Goal: Task Accomplishment & Management: Use online tool/utility

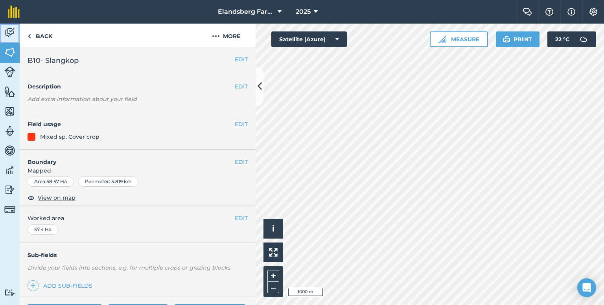
click at [8, 36] on img at bounding box center [9, 33] width 11 height 12
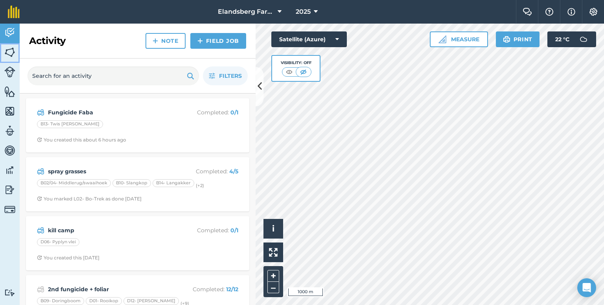
click at [8, 49] on img at bounding box center [9, 52] width 11 height 12
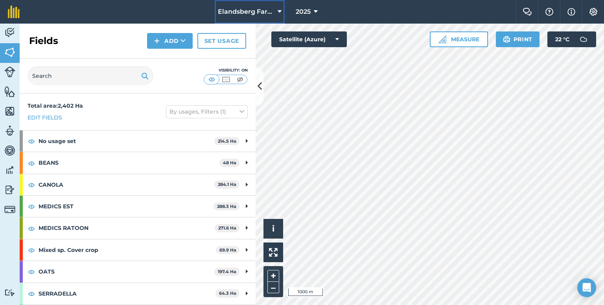
click at [264, 11] on span "Elandsberg Farms" at bounding box center [246, 11] width 57 height 9
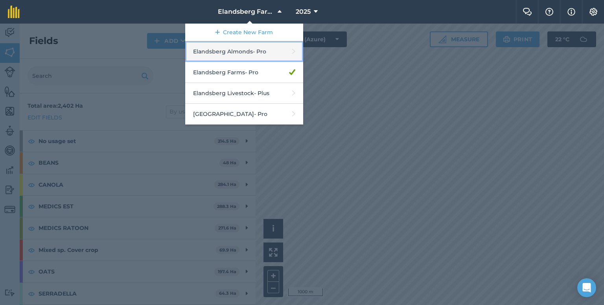
click at [247, 55] on link "Elandsberg Almonds - Pro" at bounding box center [244, 51] width 118 height 21
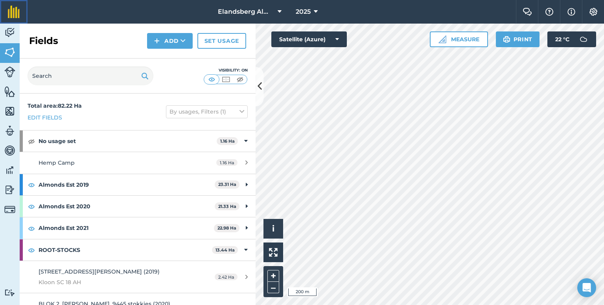
click at [14, 22] on link at bounding box center [14, 12] width 28 height 24
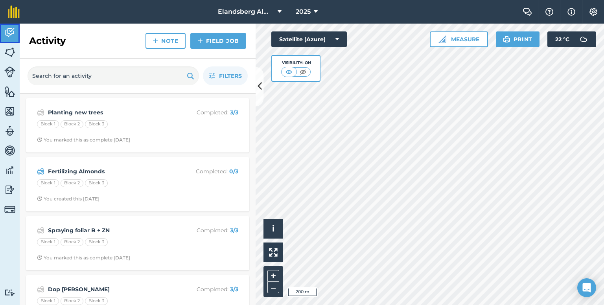
click at [11, 33] on img at bounding box center [9, 33] width 11 height 12
click at [277, 11] on button "Elandsberg Almonds" at bounding box center [250, 12] width 70 height 24
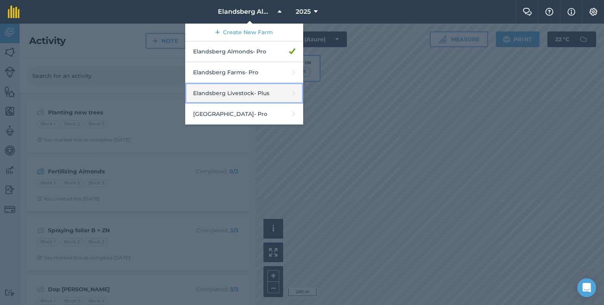
click at [245, 98] on link "Elandsberg Livestock - Plus" at bounding box center [244, 93] width 118 height 21
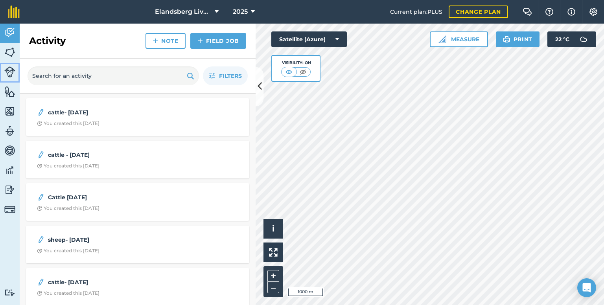
click at [9, 74] on img at bounding box center [9, 71] width 11 height 11
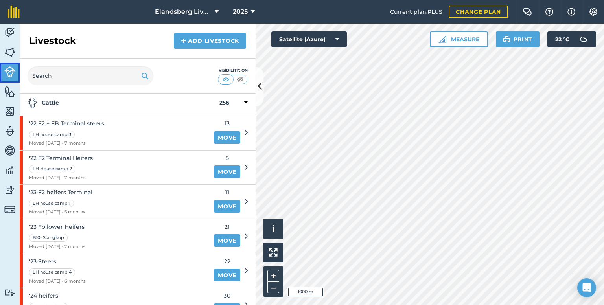
scroll to position [39, 0]
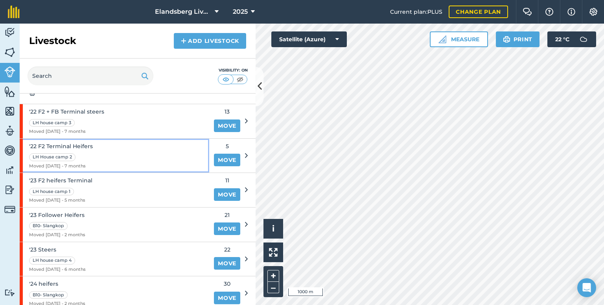
click at [185, 151] on div "'22 F2 Terminal Heifers LH House camp 2 Moved [DATE] - 7 months" at bounding box center [115, 156] width 190 height 34
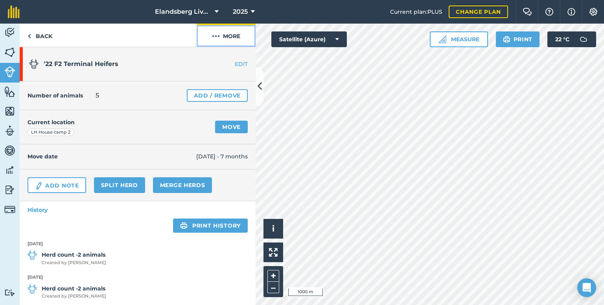
click at [240, 39] on button "More" at bounding box center [226, 35] width 59 height 23
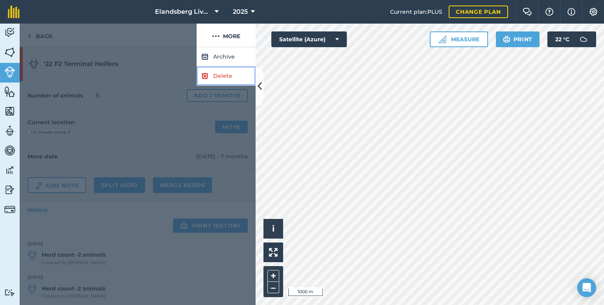
click at [220, 74] on link "Delete" at bounding box center [226, 75] width 59 height 19
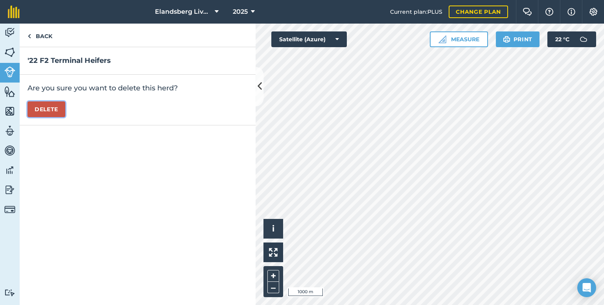
click at [60, 108] on button "Delete" at bounding box center [47, 110] width 38 height 16
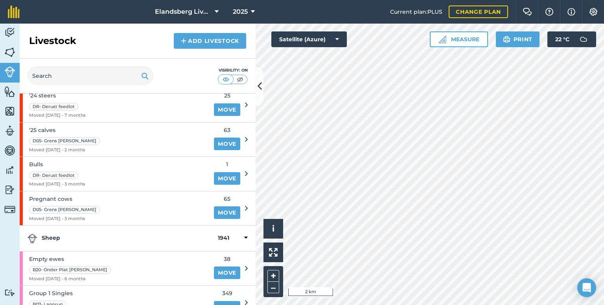
scroll to position [236, 0]
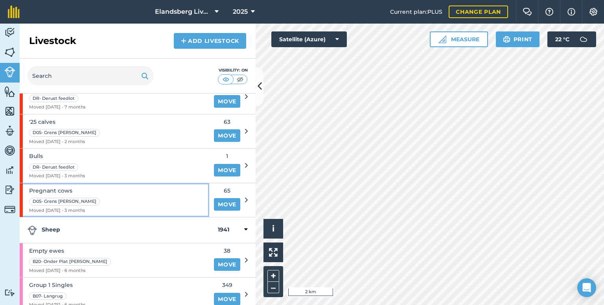
click at [162, 191] on div "Pregnant cows D05- Grens [PERSON_NAME] Moved [DATE] - 3 months" at bounding box center [115, 200] width 190 height 34
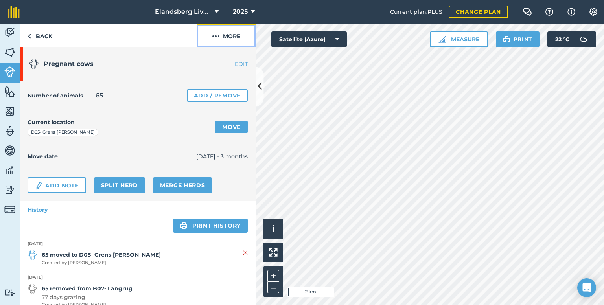
click at [231, 37] on button "More" at bounding box center [226, 35] width 59 height 23
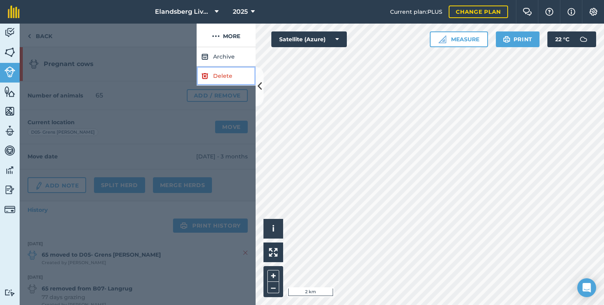
click at [225, 74] on link "Delete" at bounding box center [226, 75] width 59 height 19
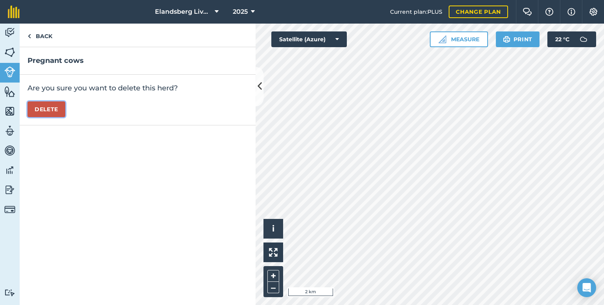
click at [49, 108] on button "Delete" at bounding box center [47, 110] width 38 height 16
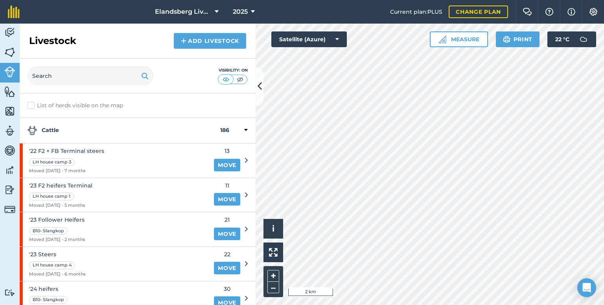
scroll to position [39, 0]
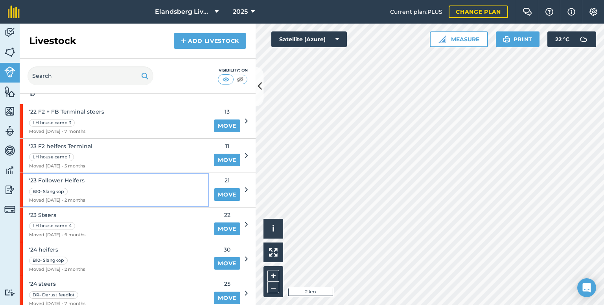
click at [171, 181] on div "'23 Follower Heifers B10- Slangkop Moved [DATE] - 2 months" at bounding box center [115, 190] width 190 height 34
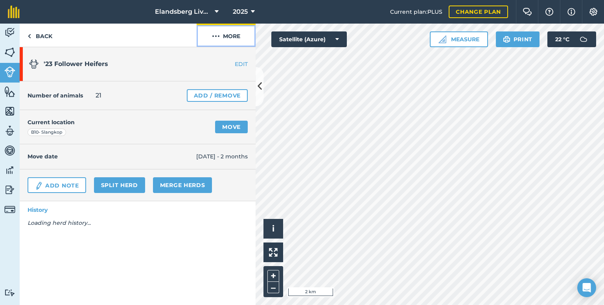
click at [225, 40] on button "More" at bounding box center [226, 35] width 59 height 23
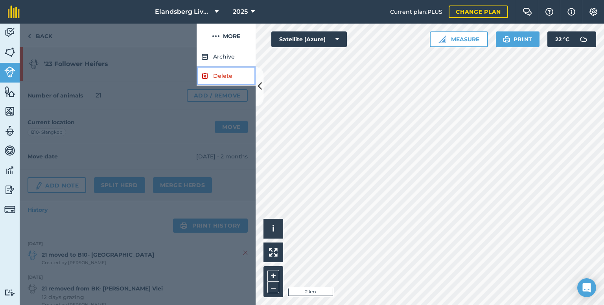
click at [219, 76] on link "Delete" at bounding box center [226, 75] width 59 height 19
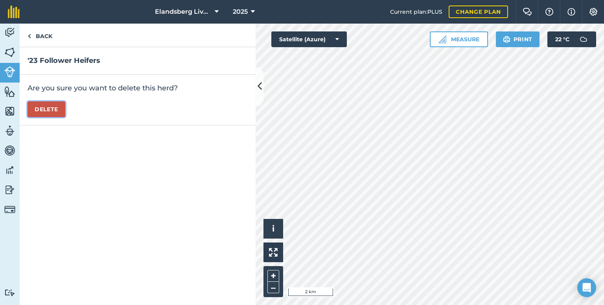
click at [48, 113] on button "Delete" at bounding box center [47, 110] width 38 height 16
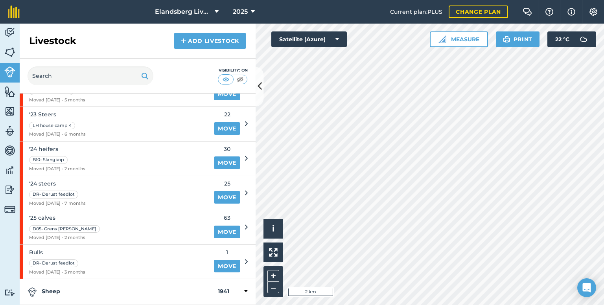
scroll to position [118, 0]
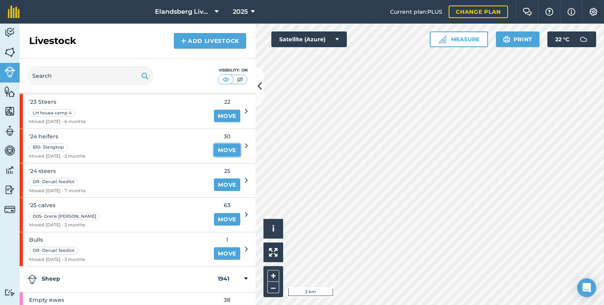
click at [228, 146] on link "Move" at bounding box center [227, 150] width 26 height 13
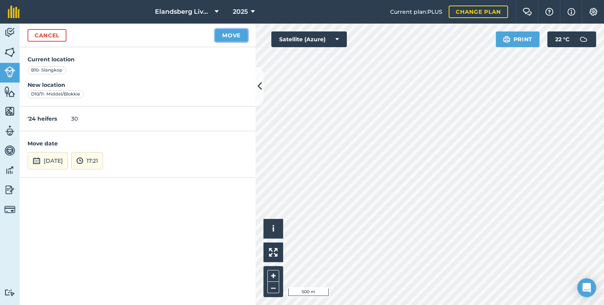
click at [223, 34] on button "Move" at bounding box center [231, 35] width 33 height 13
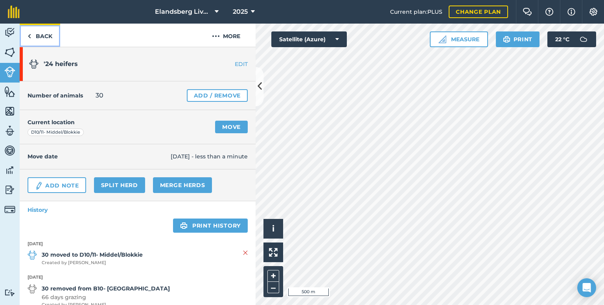
click at [41, 35] on link "Back" at bounding box center [40, 35] width 41 height 23
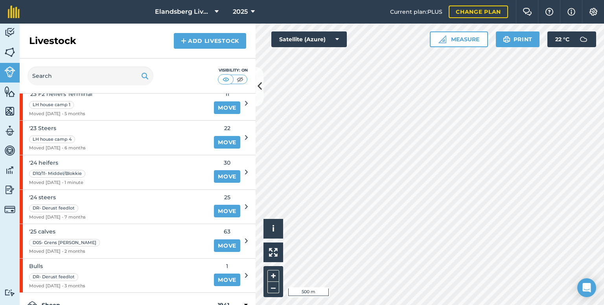
scroll to position [79, 0]
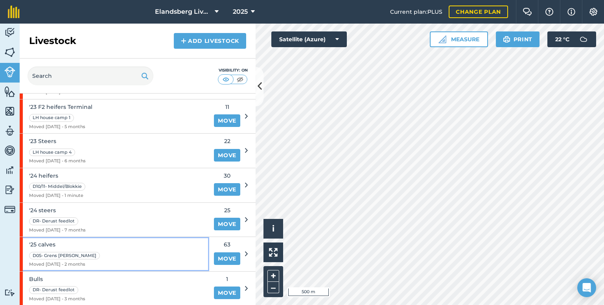
click at [163, 253] on div "'25 calves D05- Grens [PERSON_NAME] Moved [DATE] - 2 months" at bounding box center [115, 254] width 190 height 34
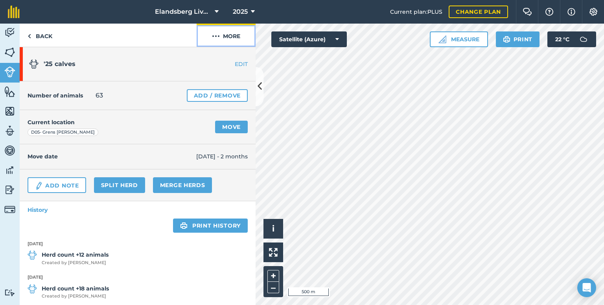
click at [239, 38] on button "More" at bounding box center [226, 35] width 59 height 23
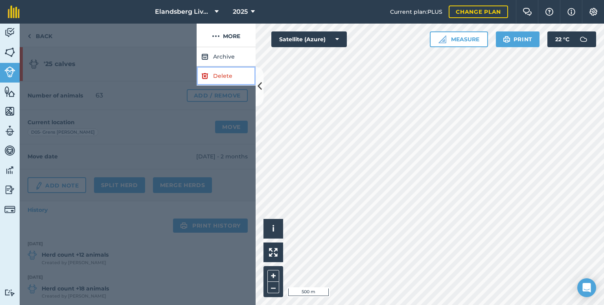
click at [217, 74] on link "Delete" at bounding box center [226, 75] width 59 height 19
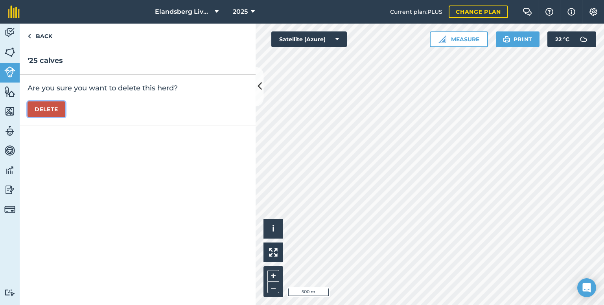
click at [55, 108] on button "Delete" at bounding box center [47, 110] width 38 height 16
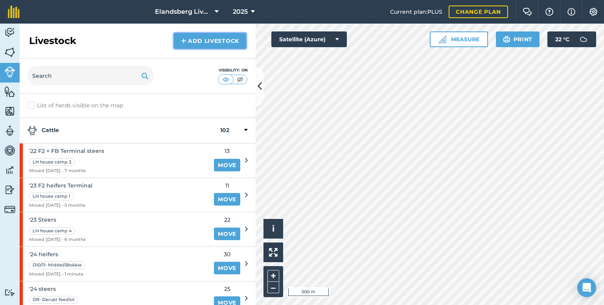
click at [184, 43] on img at bounding box center [184, 40] width 6 height 9
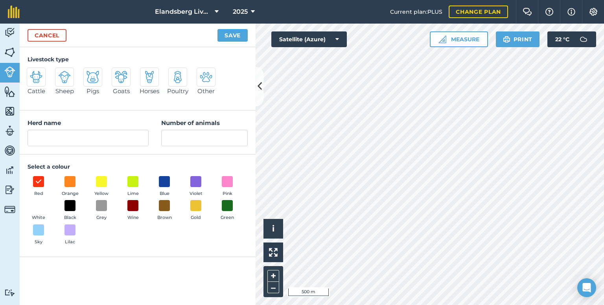
click at [35, 77] on img at bounding box center [36, 77] width 13 height 13
click at [33, 73] on input "Cattle" at bounding box center [30, 70] width 5 height 5
radio input "true"
drag, startPoint x: 58, startPoint y: 141, endPoint x: 5, endPoint y: 141, distance: 53.5
click at [5, 141] on div "Activity Fields Livestock Features Maps Team Vehicles Data Reporting Billing Tu…" at bounding box center [302, 165] width 604 height 282
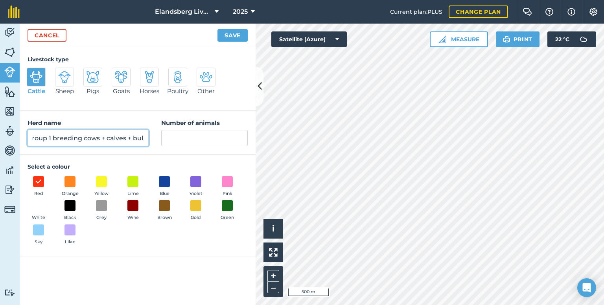
scroll to position [0, 7]
type input "Group 1 breeding cows + calves + bull"
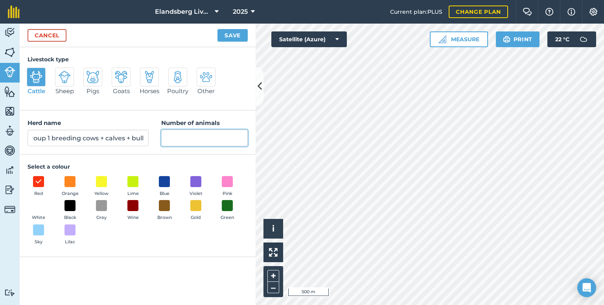
scroll to position [0, 0]
click at [185, 141] on input "Number of animals" at bounding box center [204, 138] width 87 height 17
type input "36"
click at [226, 37] on button "Save" at bounding box center [233, 35] width 30 height 13
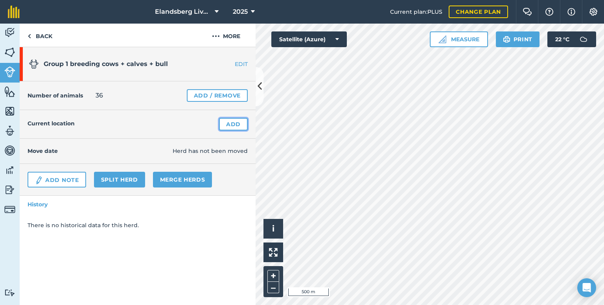
click at [225, 123] on link "Add" at bounding box center [233, 124] width 29 height 13
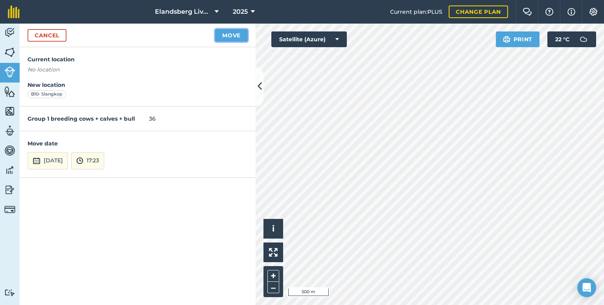
click at [227, 33] on button "Move" at bounding box center [231, 35] width 33 height 13
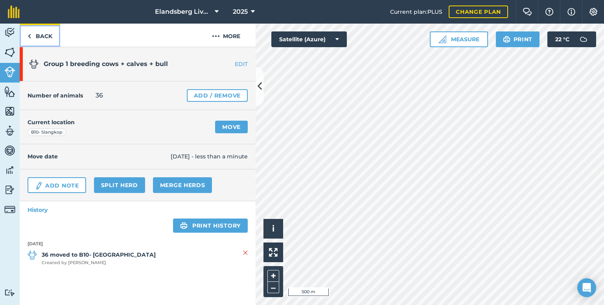
click at [46, 35] on link "Back" at bounding box center [40, 35] width 41 height 23
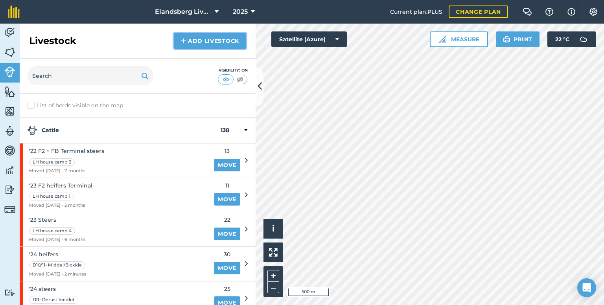
click at [203, 44] on link "Add Livestock" at bounding box center [210, 41] width 72 height 16
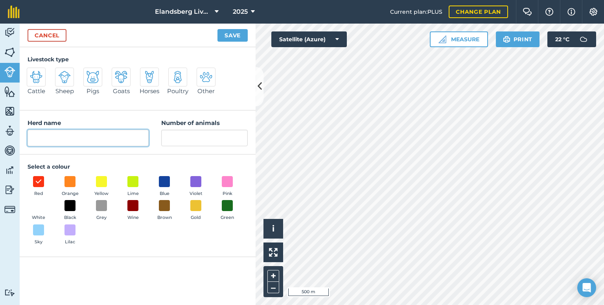
click at [40, 136] on input "Herd name" at bounding box center [88, 138] width 121 height 17
type input "Group 2 breeding cows + calves + Bull"
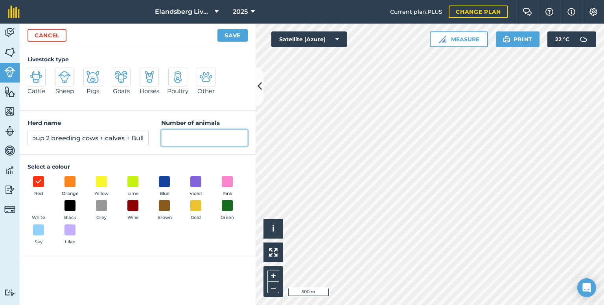
scroll to position [0, 0]
click at [186, 134] on input "Number of animals" at bounding box center [204, 138] width 87 height 17
type input "57"
click at [229, 33] on button "Save" at bounding box center [233, 35] width 30 height 13
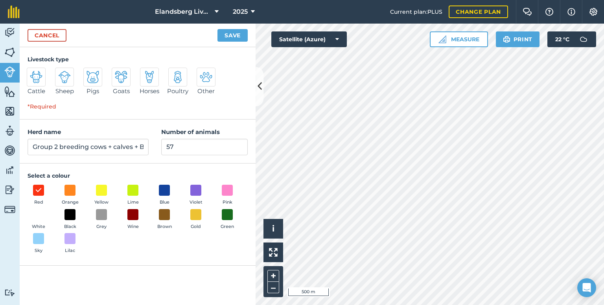
click at [38, 80] on img at bounding box center [36, 77] width 13 height 13
click at [33, 73] on input "Cattle" at bounding box center [30, 70] width 5 height 5
radio input "true"
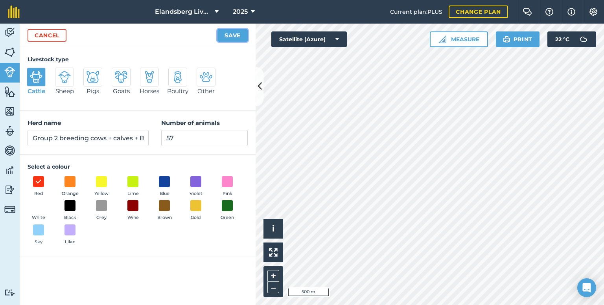
click at [238, 37] on button "Save" at bounding box center [233, 35] width 30 height 13
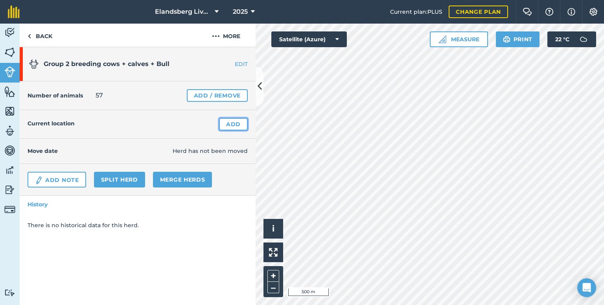
click at [231, 123] on link "Add" at bounding box center [233, 124] width 29 height 13
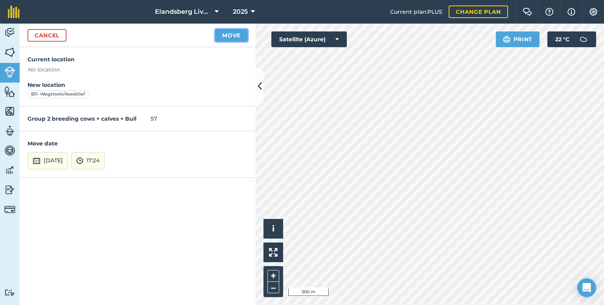
click at [230, 33] on button "Move" at bounding box center [231, 35] width 33 height 13
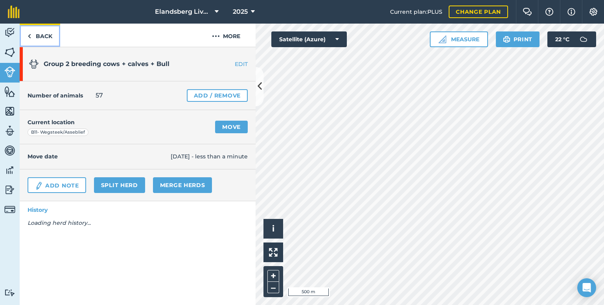
click at [37, 39] on link "Back" at bounding box center [40, 35] width 41 height 23
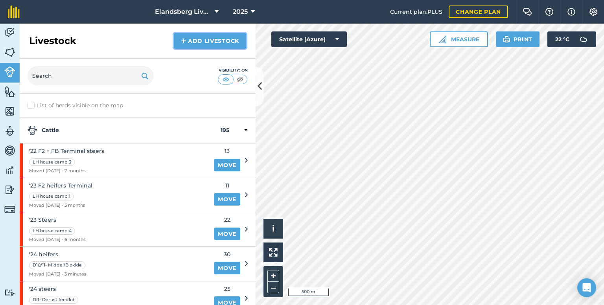
click at [190, 40] on link "Add Livestock" at bounding box center [210, 41] width 72 height 16
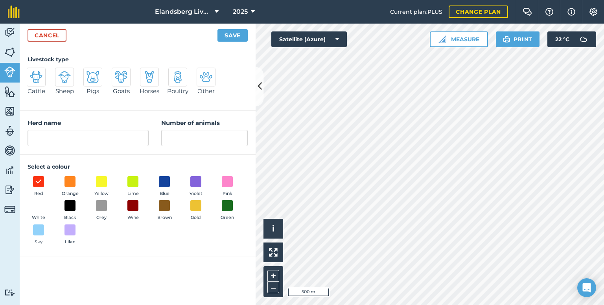
click at [35, 74] on img at bounding box center [36, 77] width 13 height 13
click at [33, 73] on input "Cattle" at bounding box center [30, 70] width 5 height 5
radio input "true"
drag, startPoint x: 60, startPoint y: 137, endPoint x: 19, endPoint y: 136, distance: 40.9
click at [23, 137] on div "Herd name Cattle Number of animals" at bounding box center [138, 133] width 236 height 44
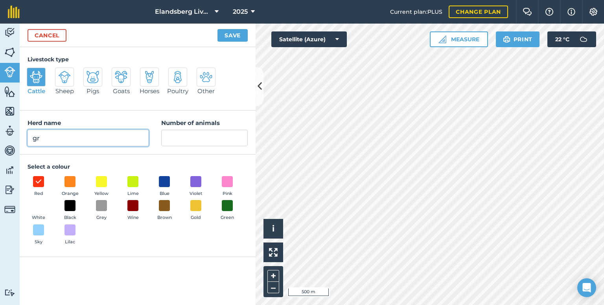
type input "g"
type input "Group 3 breeding cows + calves + bull"
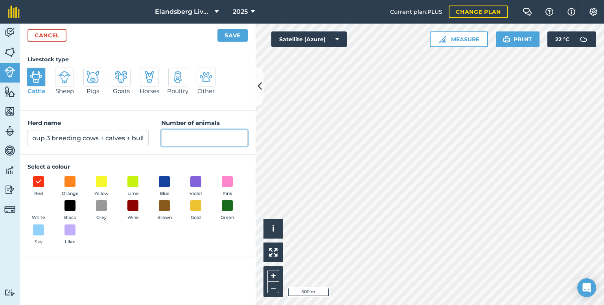
click at [165, 139] on input "Number of animals" at bounding box center [204, 138] width 87 height 17
type input "57"
click at [236, 38] on button "Save" at bounding box center [233, 35] width 30 height 13
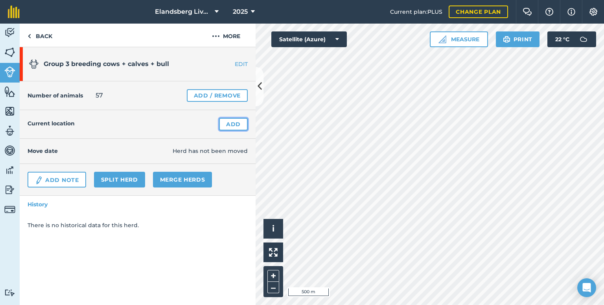
click at [230, 121] on link "Add" at bounding box center [233, 124] width 29 height 13
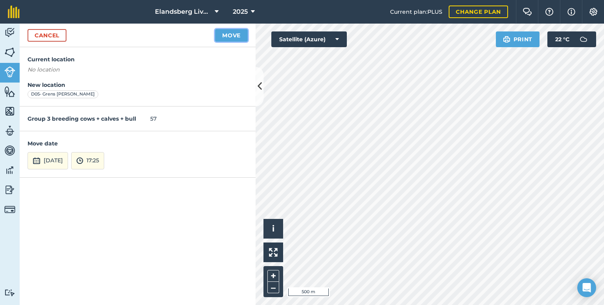
click at [233, 33] on button "Move" at bounding box center [231, 35] width 33 height 13
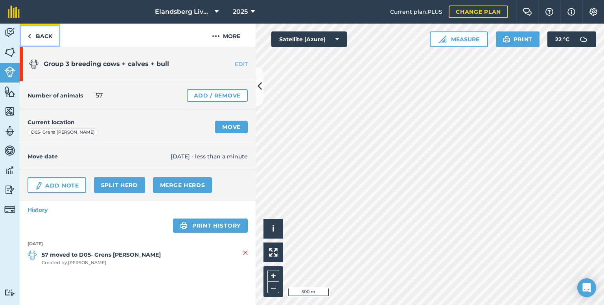
click at [47, 37] on link "Back" at bounding box center [40, 35] width 41 height 23
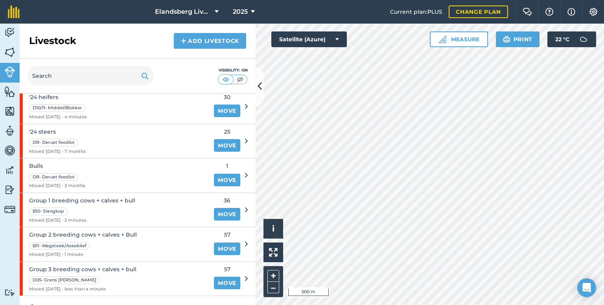
scroll to position [197, 0]
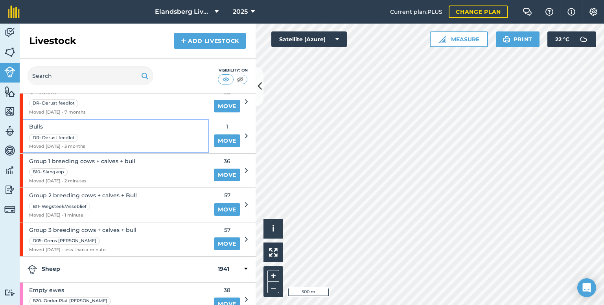
click at [124, 122] on div "Bulls DR- [PERSON_NAME] feedlot Moved [DATE] - 3 months" at bounding box center [115, 136] width 190 height 34
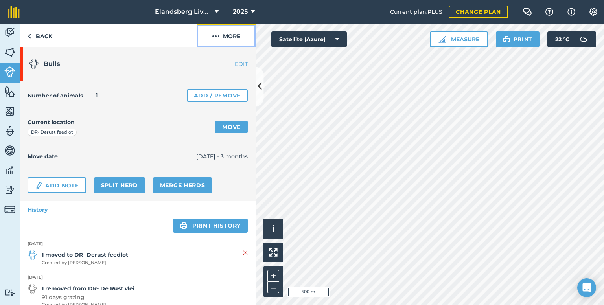
click at [221, 39] on button "More" at bounding box center [226, 35] width 59 height 23
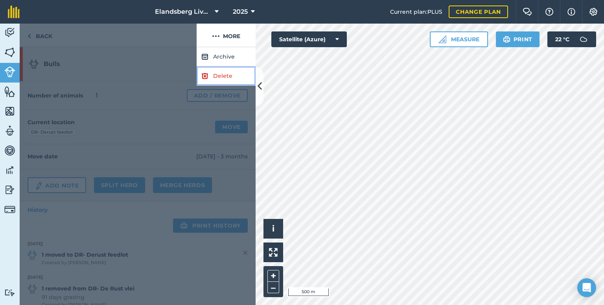
click at [220, 74] on link "Delete" at bounding box center [226, 75] width 59 height 19
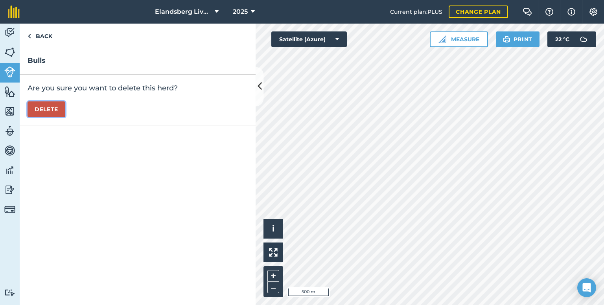
click at [57, 107] on button "Delete" at bounding box center [47, 110] width 38 height 16
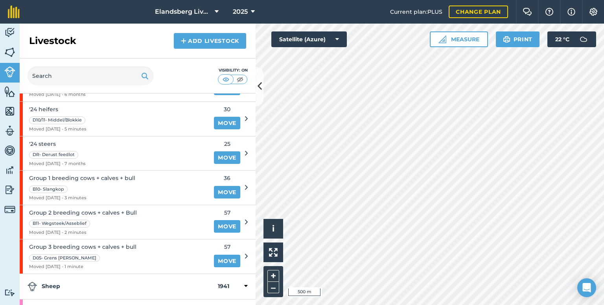
scroll to position [157, 0]
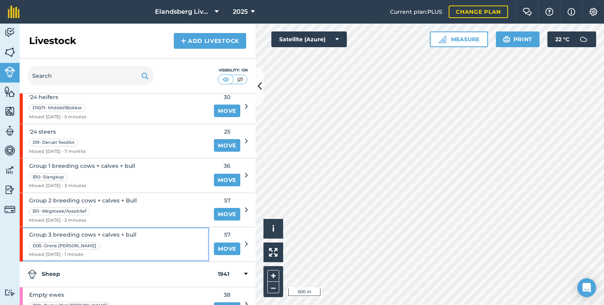
click at [165, 234] on div "Group 3 breeding cows + calves + bull D05- Grens [PERSON_NAME] Moved [DATE] - 1…" at bounding box center [115, 244] width 190 height 34
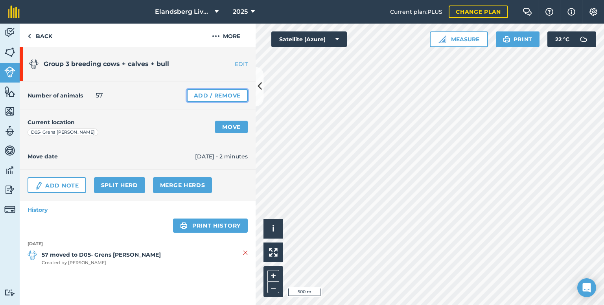
click at [217, 93] on link "Add / Remove" at bounding box center [217, 95] width 61 height 13
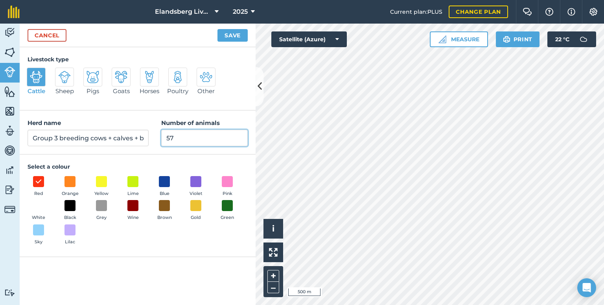
drag, startPoint x: 192, startPoint y: 139, endPoint x: 171, endPoint y: 142, distance: 21.0
click at [171, 142] on input "57" at bounding box center [204, 138] width 87 height 17
type input "56"
click at [230, 35] on button "Save" at bounding box center [233, 35] width 30 height 13
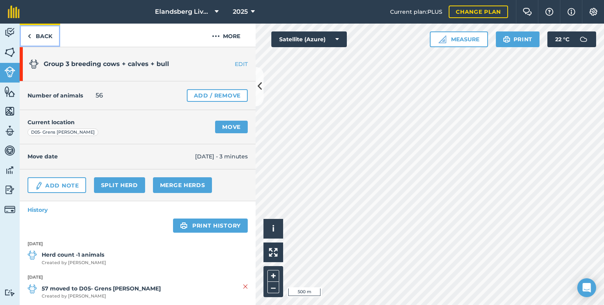
click at [44, 35] on link "Back" at bounding box center [40, 35] width 41 height 23
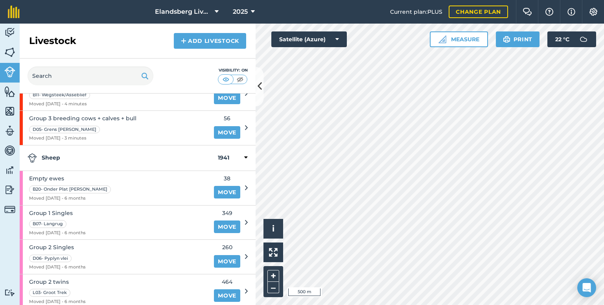
scroll to position [275, 0]
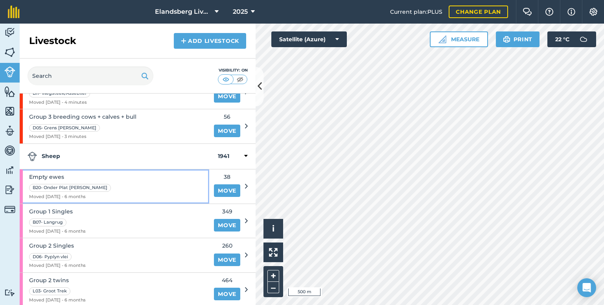
click at [122, 185] on div "Empty ewes B20- Onder Plat [PERSON_NAME] Moved [DATE] - 6 months" at bounding box center [115, 187] width 190 height 34
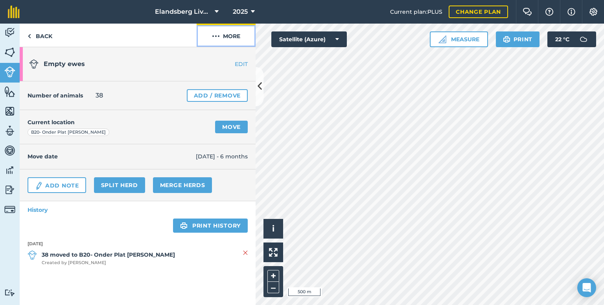
click at [214, 35] on img at bounding box center [216, 35] width 8 height 9
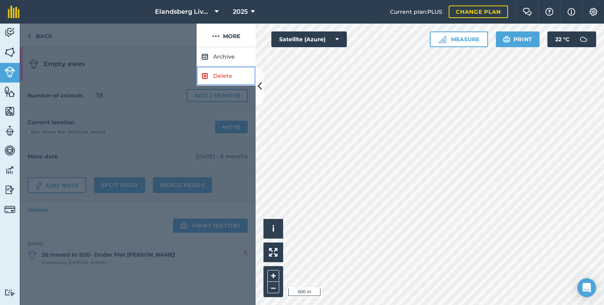
click at [211, 78] on link "Delete" at bounding box center [226, 75] width 59 height 19
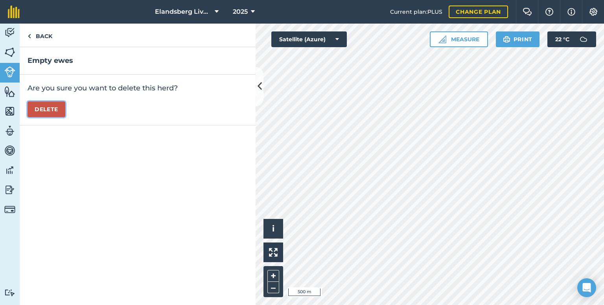
click at [35, 108] on button "Delete" at bounding box center [47, 110] width 38 height 16
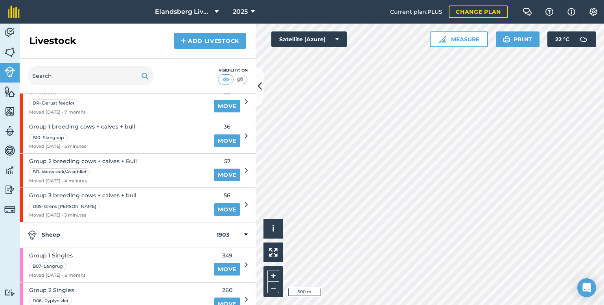
scroll to position [315, 0]
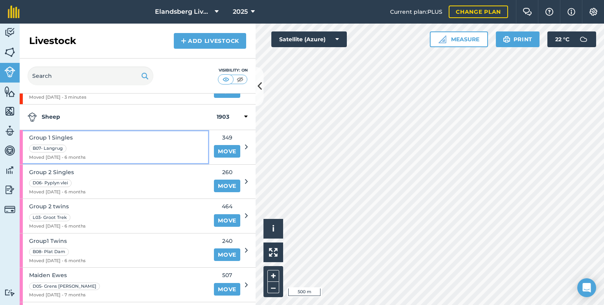
click at [136, 146] on div "Group 1 Singles B07- Langrug Moved [DATE] - 6 months" at bounding box center [115, 147] width 190 height 34
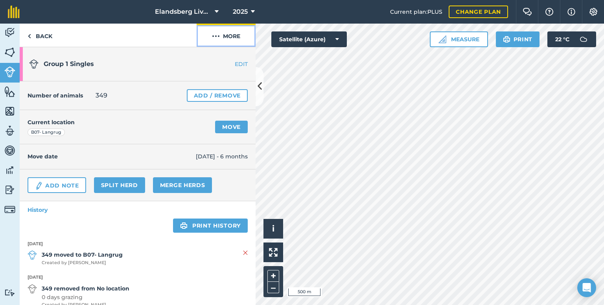
click at [217, 35] on img at bounding box center [216, 35] width 8 height 9
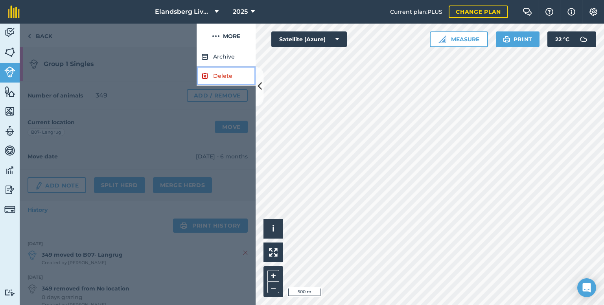
click at [210, 75] on link "Delete" at bounding box center [226, 75] width 59 height 19
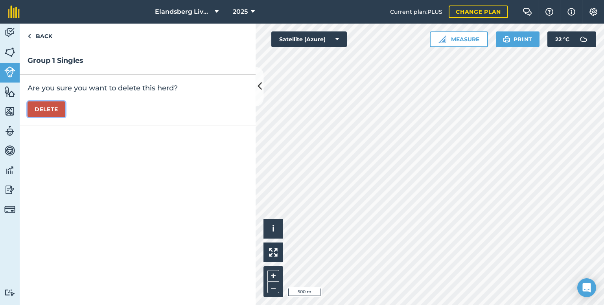
click at [55, 109] on button "Delete" at bounding box center [47, 110] width 38 height 16
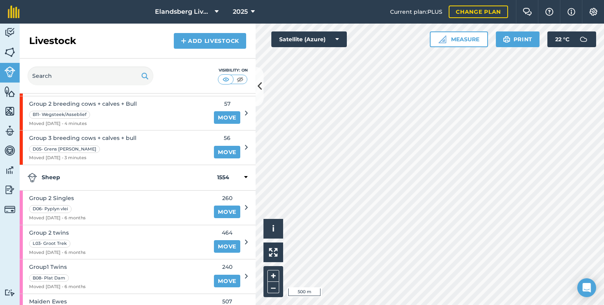
scroll to position [275, 0]
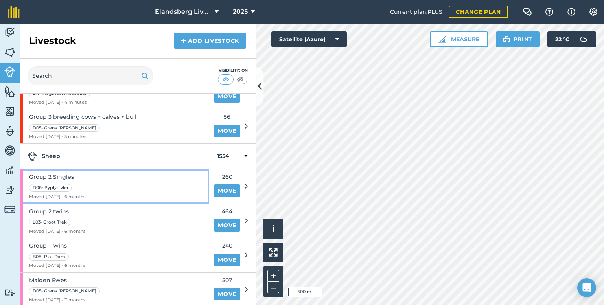
click at [113, 187] on div "Group 2 Singles D06- Pyplyn vlei Moved [DATE] - 6 months" at bounding box center [115, 187] width 190 height 34
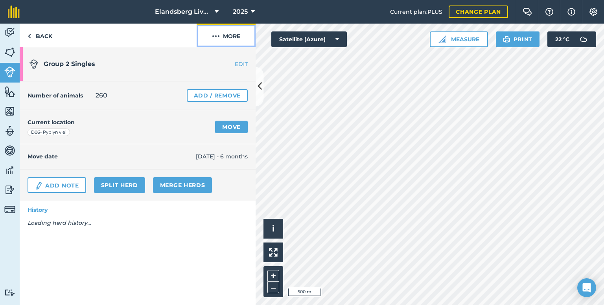
click at [207, 35] on button "More" at bounding box center [226, 35] width 59 height 23
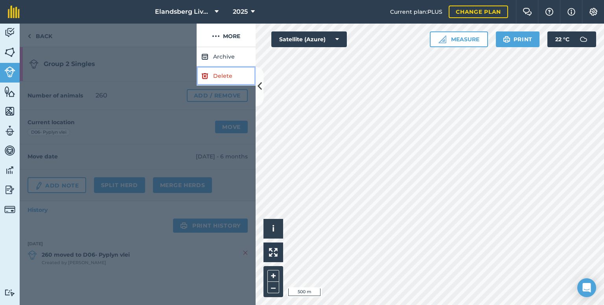
click at [212, 76] on link "Delete" at bounding box center [226, 75] width 59 height 19
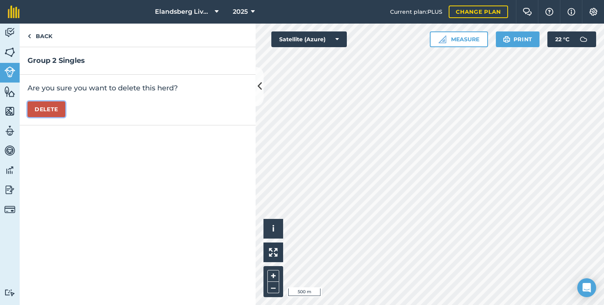
click at [52, 110] on button "Delete" at bounding box center [47, 110] width 38 height 16
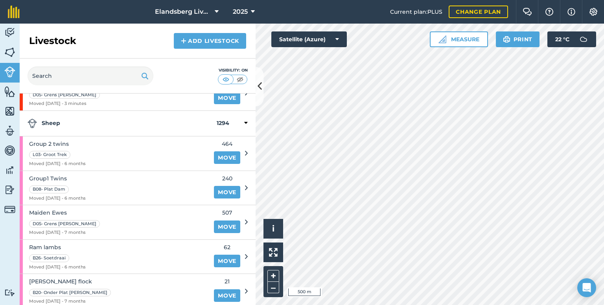
scroll to position [310, 0]
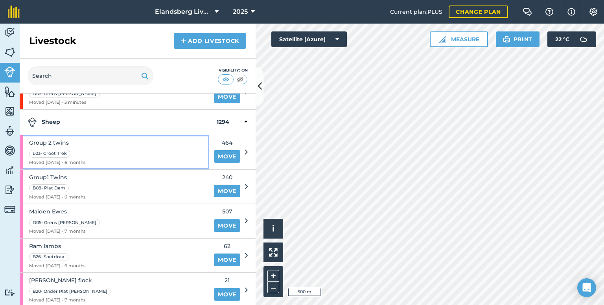
click at [113, 153] on div "Group 2 twins L03- Groot Trek Moved [DATE] - 6 months" at bounding box center [115, 152] width 190 height 34
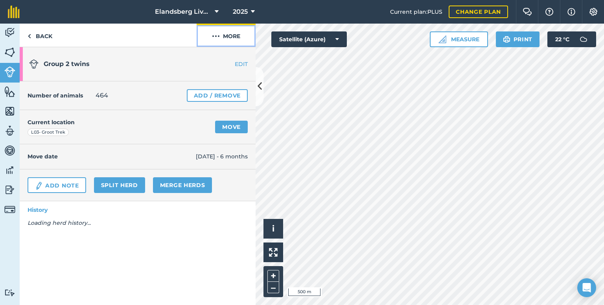
click at [224, 38] on button "More" at bounding box center [226, 35] width 59 height 23
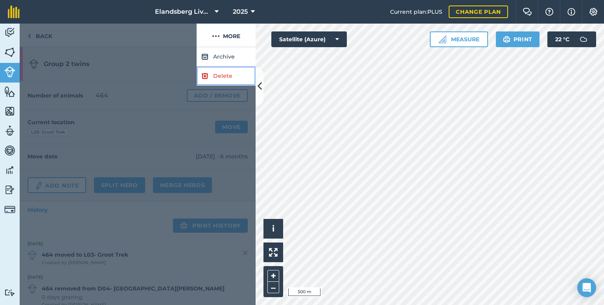
click at [212, 74] on link "Delete" at bounding box center [226, 75] width 59 height 19
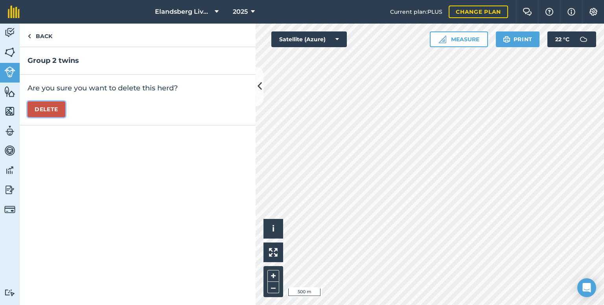
click at [59, 114] on button "Delete" at bounding box center [47, 110] width 38 height 16
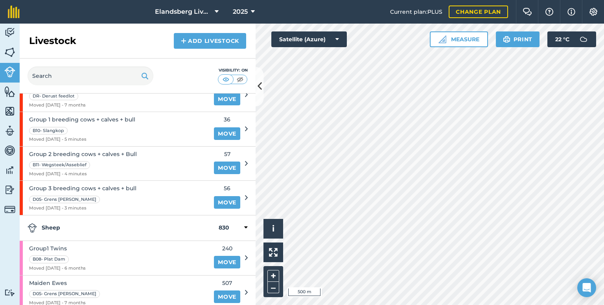
scroll to position [236, 0]
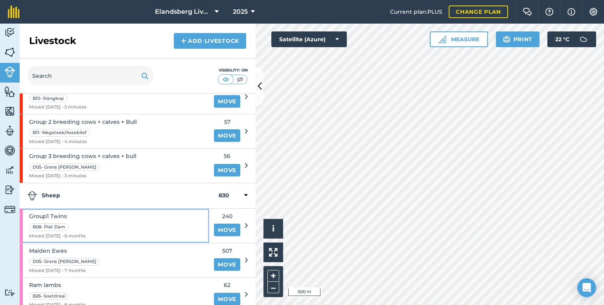
click at [109, 221] on div "Group1 Twins B08- Plat Dam Moved [DATE] - 6 months" at bounding box center [115, 226] width 190 height 34
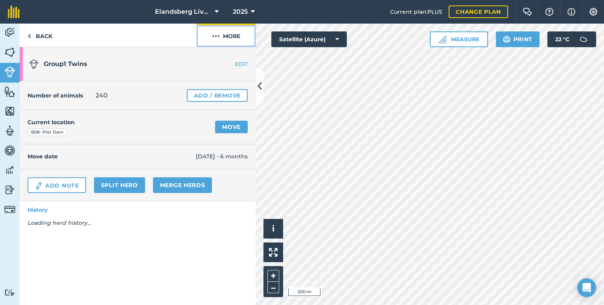
click at [205, 37] on button "More" at bounding box center [226, 35] width 59 height 23
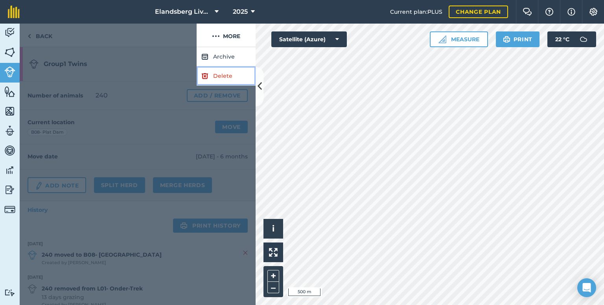
click at [207, 80] on img at bounding box center [204, 75] width 7 height 9
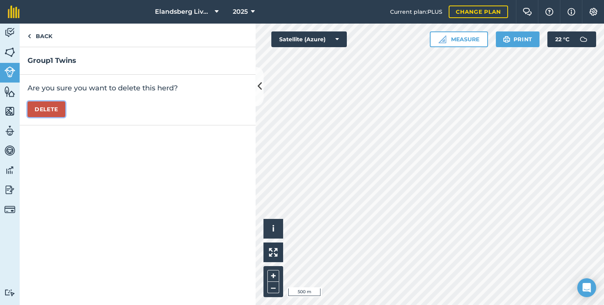
click at [49, 111] on button "Delete" at bounding box center [47, 110] width 38 height 16
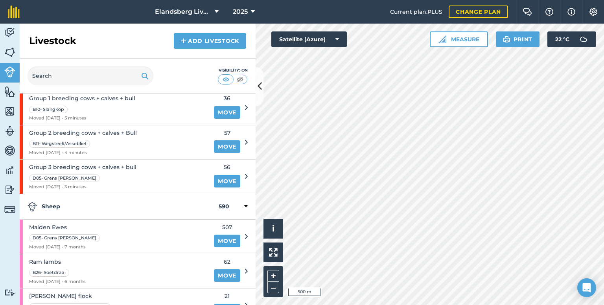
scroll to position [241, 0]
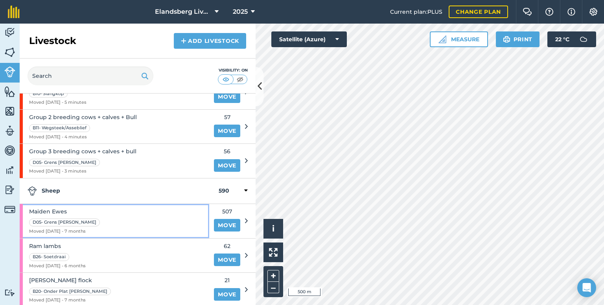
click at [118, 224] on div "Maiden Ewes D05- [PERSON_NAME] [PERSON_NAME] Moved [DATE] - 7 months" at bounding box center [115, 221] width 190 height 34
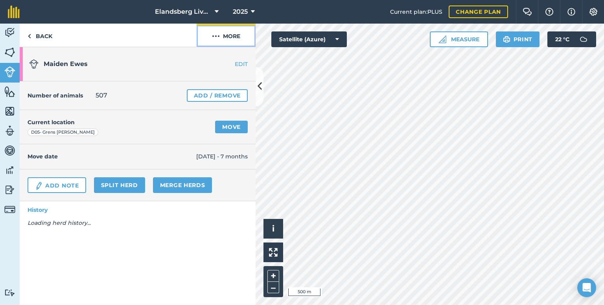
click at [219, 37] on img at bounding box center [216, 35] width 8 height 9
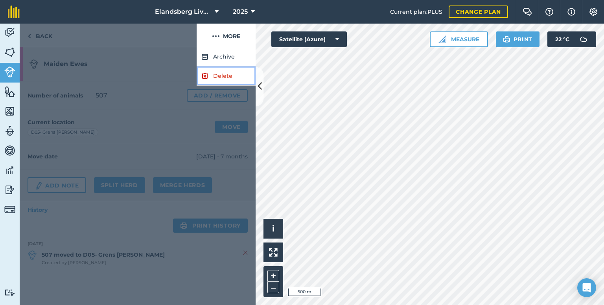
click at [209, 78] on link "Delete" at bounding box center [226, 75] width 59 height 19
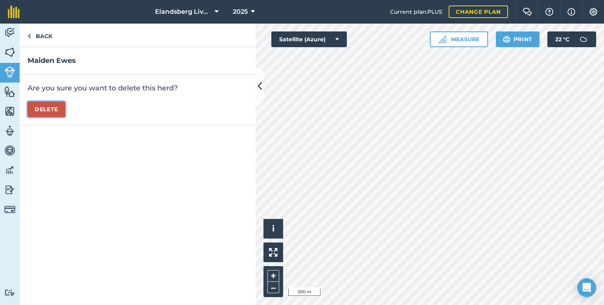
click at [48, 108] on button "Delete" at bounding box center [47, 110] width 38 height 16
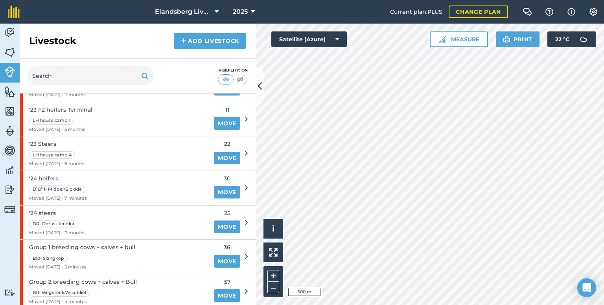
scroll to position [207, 0]
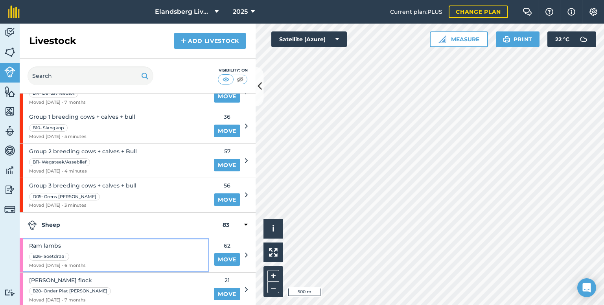
click at [119, 249] on div "Ram lambs B26- Soetdraai Moved [DATE] - 6 months" at bounding box center [115, 255] width 190 height 34
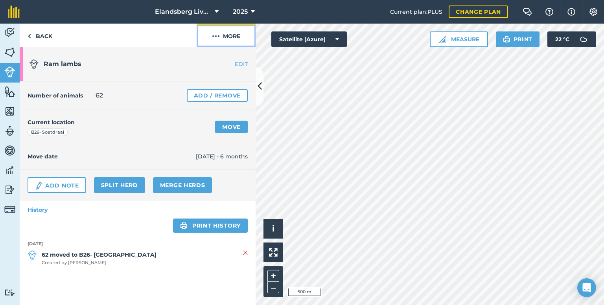
click at [219, 33] on img at bounding box center [216, 35] width 8 height 9
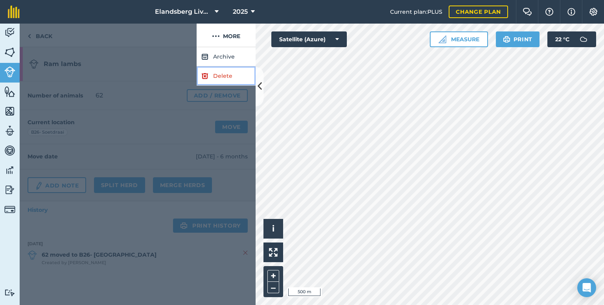
click at [205, 77] on img at bounding box center [204, 75] width 7 height 9
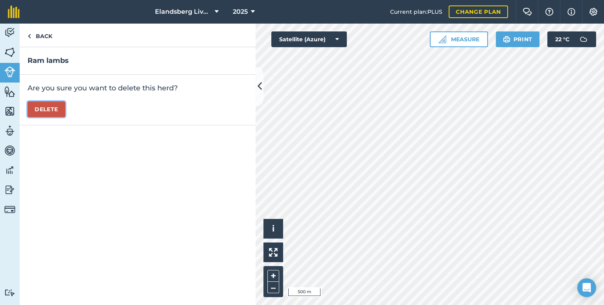
click at [52, 112] on button "Delete" at bounding box center [47, 110] width 38 height 16
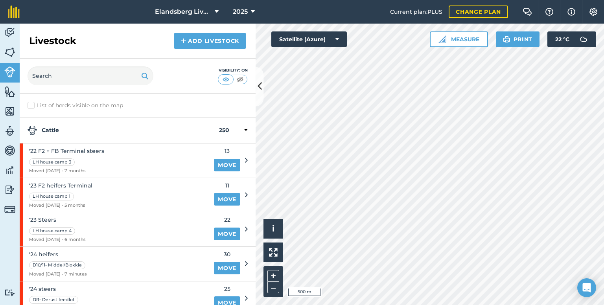
scroll to position [172, 0]
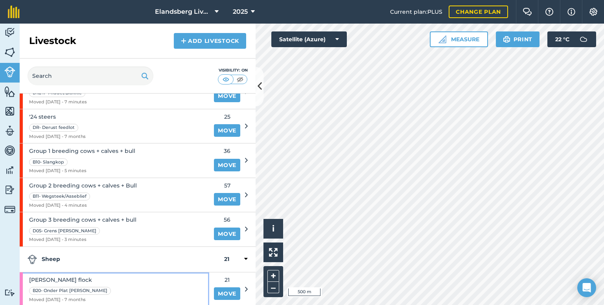
click at [93, 282] on div "[PERSON_NAME] flock B20- Onder Plat [PERSON_NAME] Moved [DATE] - 7 months" at bounding box center [115, 290] width 190 height 34
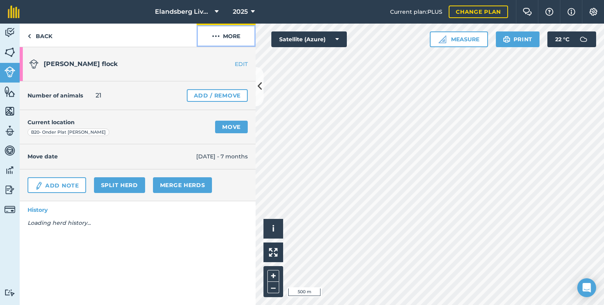
click at [216, 33] on img at bounding box center [216, 35] width 8 height 9
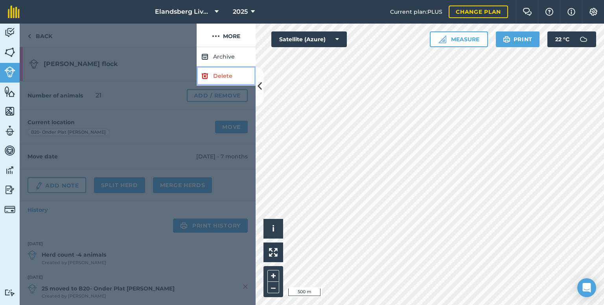
click at [208, 72] on img at bounding box center [204, 75] width 7 height 9
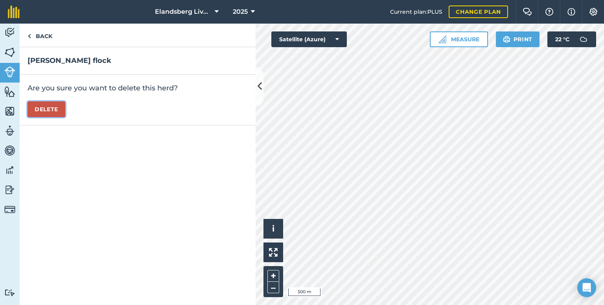
click at [56, 111] on button "Delete" at bounding box center [47, 110] width 38 height 16
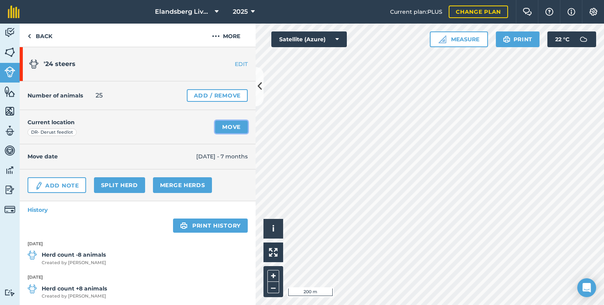
click at [227, 126] on link "Move" at bounding box center [231, 127] width 33 height 13
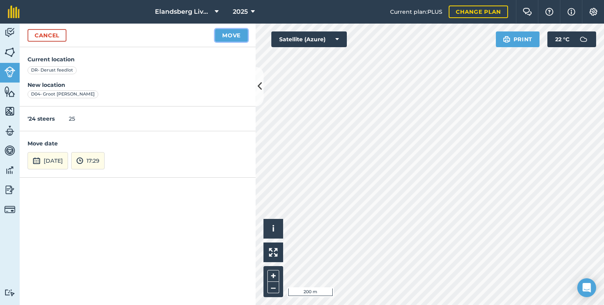
click at [239, 37] on button "Move" at bounding box center [231, 35] width 33 height 13
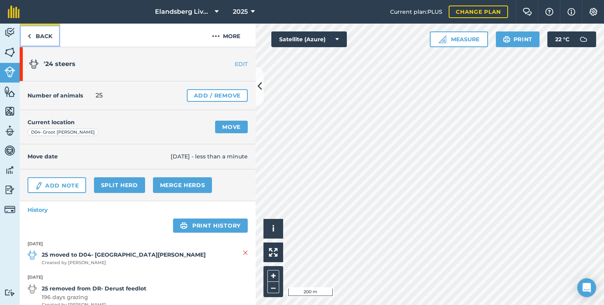
click at [42, 40] on link "Back" at bounding box center [40, 35] width 41 height 23
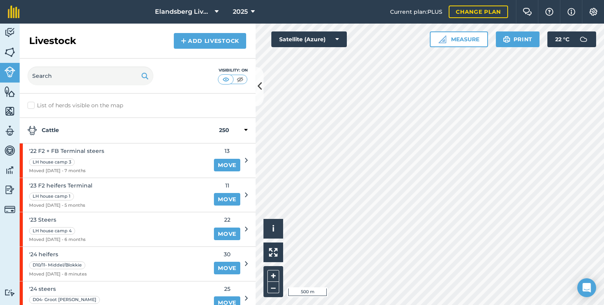
click at [274, 10] on div "Elandsberg Livestock 2025 Current plan : PLUS Change plan Farm Chat Help Info S…" at bounding box center [302, 152] width 604 height 305
click at [16, 35] on link "Activity" at bounding box center [10, 34] width 20 height 20
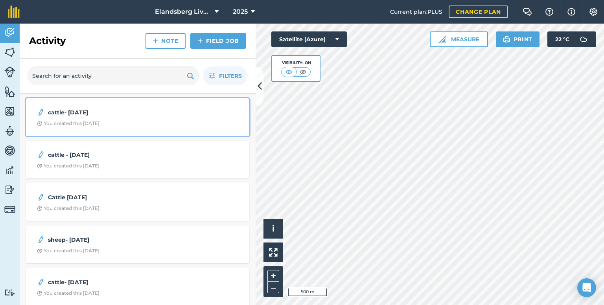
click at [81, 103] on div "cattle- [DATE] You created this [DATE]" at bounding box center [138, 117] width 214 height 28
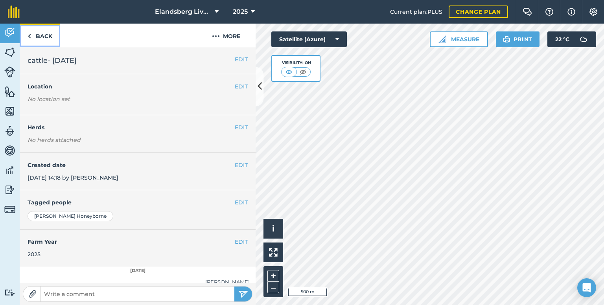
click at [38, 39] on link "Back" at bounding box center [40, 35] width 41 height 23
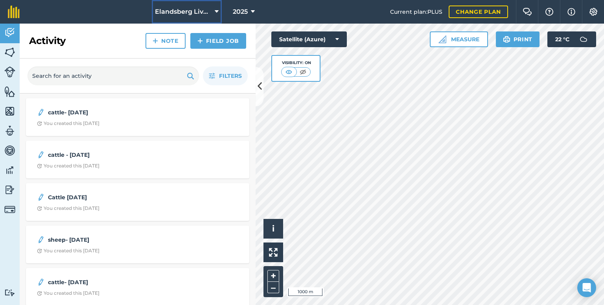
click at [203, 11] on span "Elandsberg Livestock" at bounding box center [183, 11] width 57 height 9
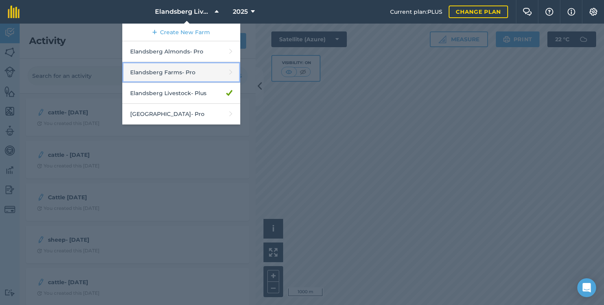
click at [166, 76] on link "Elandsberg Farms - Pro" at bounding box center [181, 72] width 118 height 21
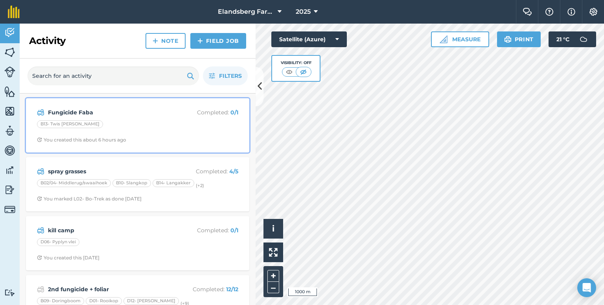
click at [186, 122] on div "B13- Twis [PERSON_NAME]" at bounding box center [137, 125] width 201 height 10
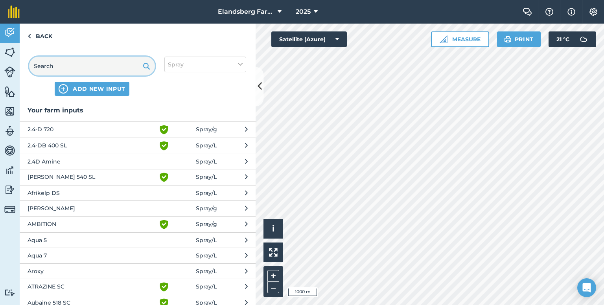
click at [99, 69] on input "text" at bounding box center [92, 66] width 126 height 19
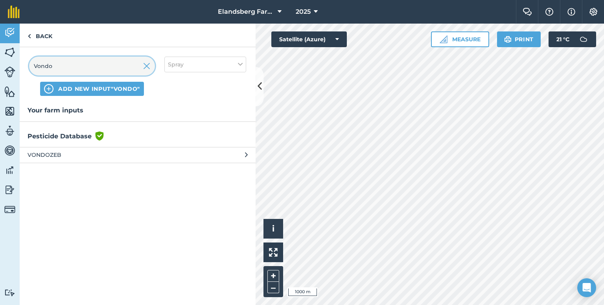
type input "Vondo"
click at [68, 157] on span "VONDOZEB" at bounding box center [92, 155] width 129 height 9
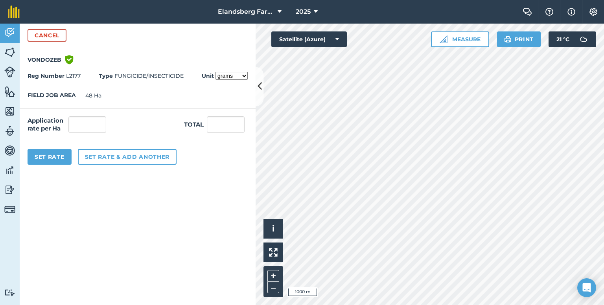
click at [242, 78] on select "grams kilograms" at bounding box center [232, 76] width 32 height 8
select select "KILOGRAMS"
click at [216, 72] on select "grams kilograms" at bounding box center [232, 76] width 32 height 8
click at [96, 123] on input "text" at bounding box center [87, 124] width 38 height 17
type input "1.65"
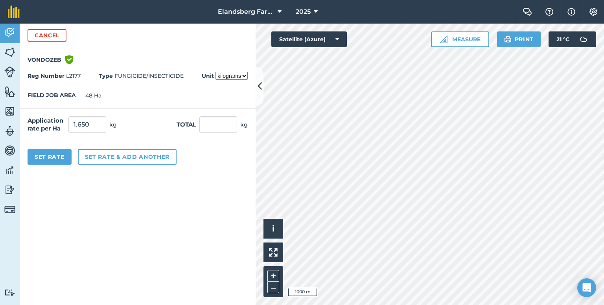
type input "79.2"
click at [212, 106] on div "FIELD JOB AREA 48 Ha" at bounding box center [138, 95] width 236 height 25
click at [113, 159] on button "Set rate & add another" at bounding box center [127, 157] width 99 height 16
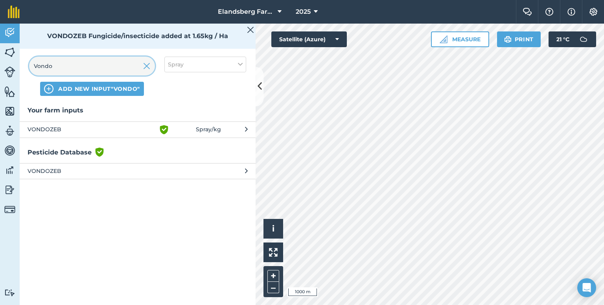
drag, startPoint x: 88, startPoint y: 65, endPoint x: 31, endPoint y: 70, distance: 57.3
click at [31, 70] on input "Vondo" at bounding box center [92, 66] width 126 height 19
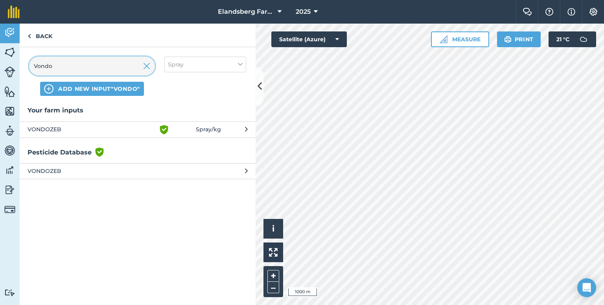
type input "c"
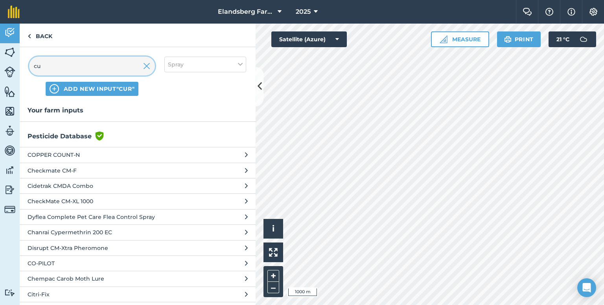
type input "c"
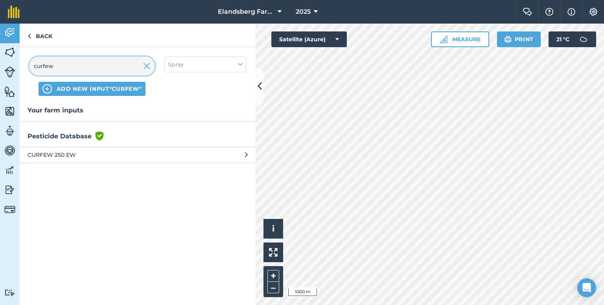
type input "curfew"
click at [71, 155] on span "CURFEW 250 EW" at bounding box center [92, 155] width 129 height 9
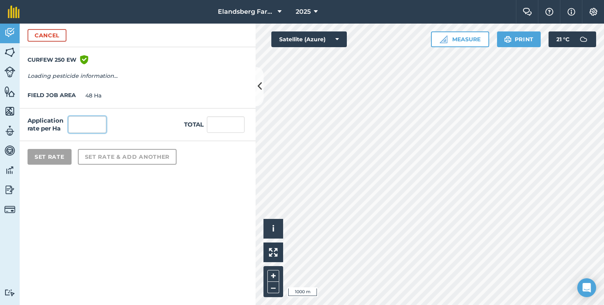
click at [94, 127] on input "text" at bounding box center [87, 124] width 38 height 17
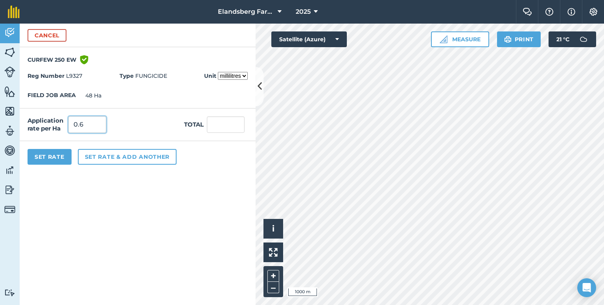
type input "0.6"
type input "28.8"
click at [245, 77] on select "millilitres litres" at bounding box center [233, 76] width 30 height 8
select select "LITRES"
click at [218, 72] on select "millilitres litres" at bounding box center [233, 76] width 30 height 8
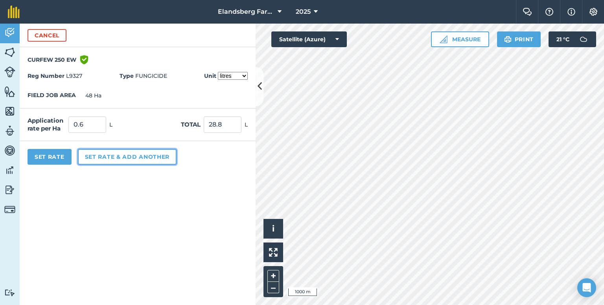
click at [130, 158] on button "Set rate & add another" at bounding box center [127, 157] width 99 height 16
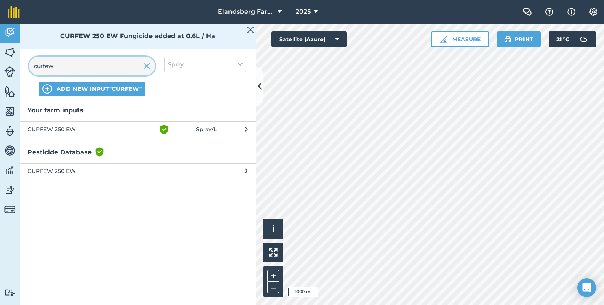
drag, startPoint x: 76, startPoint y: 63, endPoint x: 27, endPoint y: 66, distance: 49.2
click at [27, 66] on div "curfew ADD NEW INPUT "curfew" Spray" at bounding box center [138, 76] width 236 height 58
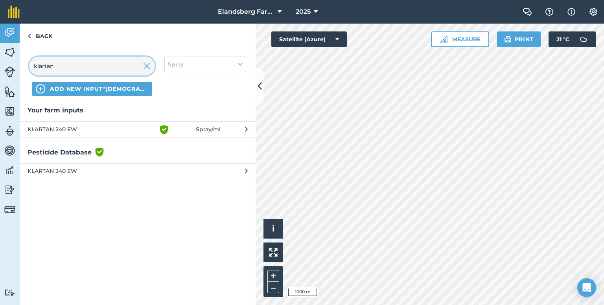
type input "klartan"
click at [98, 129] on span "KLARTAN 240 EW" at bounding box center [92, 129] width 129 height 9
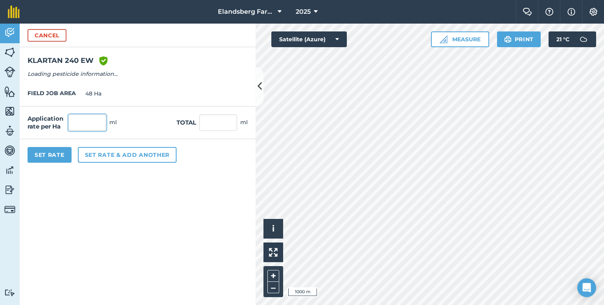
click at [96, 121] on input "text" at bounding box center [87, 122] width 38 height 17
type input "150"
type input "7,200"
click at [146, 185] on form "Cancel KLARTAN 240 [PERSON_NAME] shield with white tick Reg Number L5096 Type I…" at bounding box center [138, 165] width 236 height 282
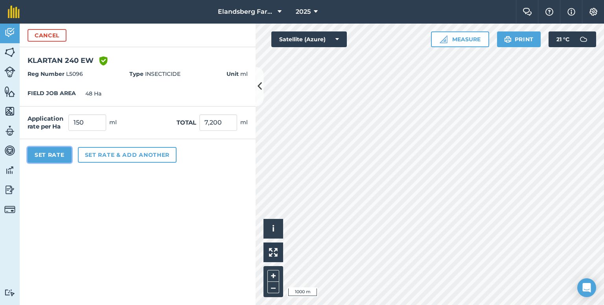
click at [49, 154] on button "Set Rate" at bounding box center [50, 155] width 44 height 16
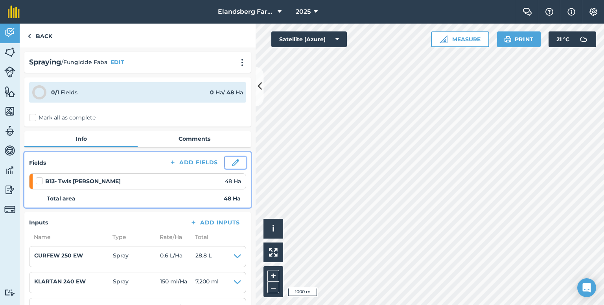
click at [232, 161] on img at bounding box center [235, 162] width 7 height 7
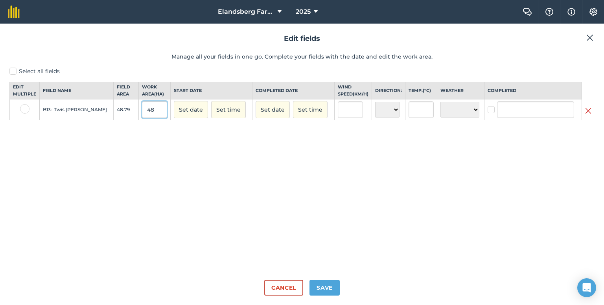
drag, startPoint x: 133, startPoint y: 116, endPoint x: 117, endPoint y: 118, distance: 16.8
click at [142, 118] on input "48" at bounding box center [154, 110] width 25 height 17
type input "30"
click at [140, 169] on div "Select all fields Edit multiple Field name Field Area Work area ( Ha ) Start da…" at bounding box center [301, 170] width 585 height 207
drag, startPoint x: 126, startPoint y: 115, endPoint x: 109, endPoint y: 118, distance: 17.1
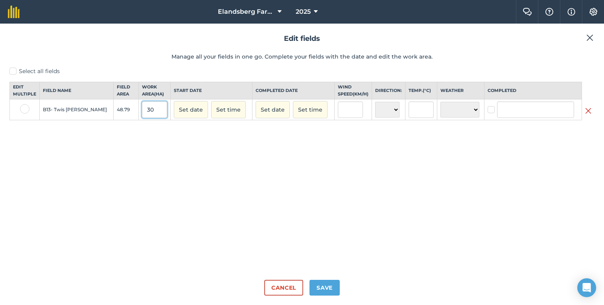
click at [109, 118] on tr "B13- Twis [PERSON_NAME] 48.79 30 Set date Set time Set date Set time N NE E SE …" at bounding box center [302, 110] width 585 height 21
click at [268, 244] on div "Select all fields Edit multiple Field name Field Area Work area ( Ha ) Start da…" at bounding box center [301, 170] width 585 height 207
click at [282, 284] on button "Cancel" at bounding box center [283, 288] width 39 height 16
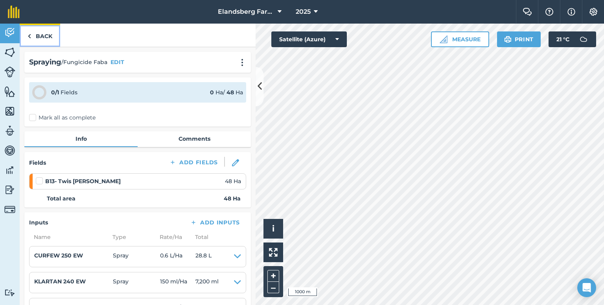
click at [50, 37] on link "Back" at bounding box center [40, 35] width 41 height 23
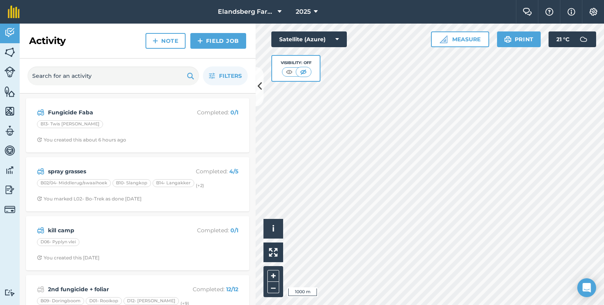
scroll to position [39, 0]
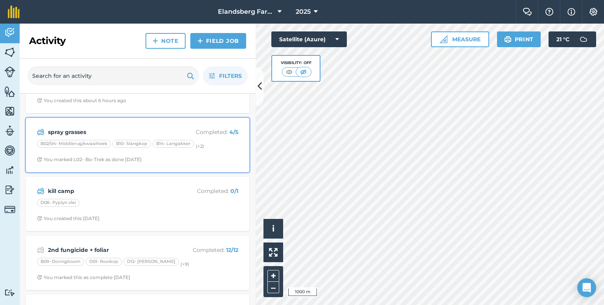
click at [114, 131] on strong "spray grasses" at bounding box center [110, 132] width 125 height 9
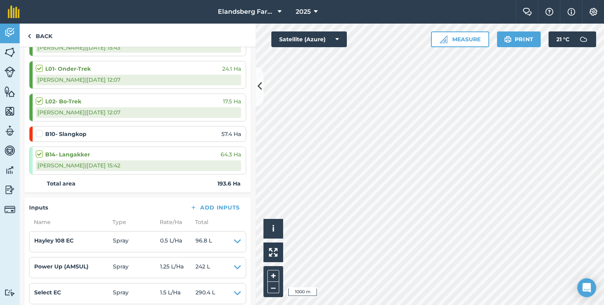
scroll to position [157, 0]
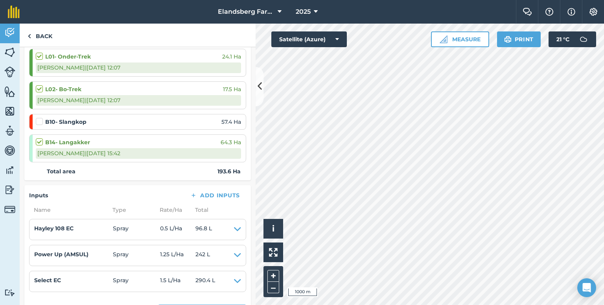
click at [36, 118] on label at bounding box center [40, 118] width 9 height 0
click at [36, 118] on input "checkbox" at bounding box center [38, 120] width 5 height 5
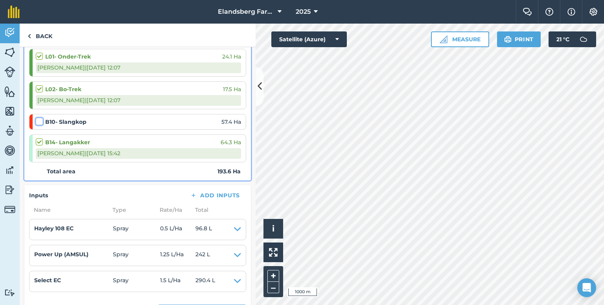
checkbox input "false"
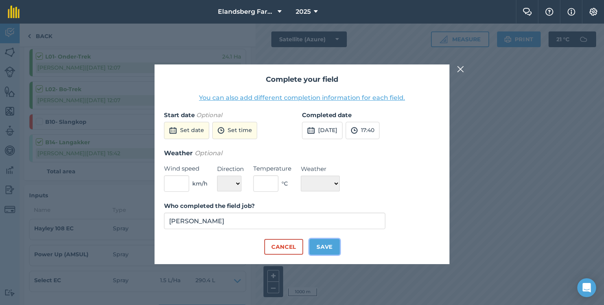
click at [333, 245] on button "Save" at bounding box center [325, 247] width 30 height 16
checkbox input "true"
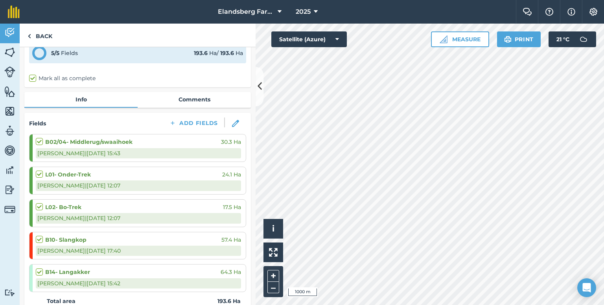
scroll to position [0, 0]
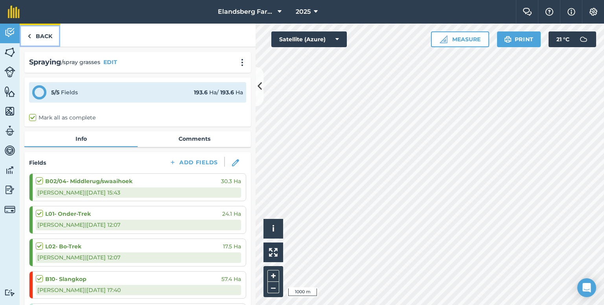
click at [40, 39] on link "Back" at bounding box center [40, 35] width 41 height 23
